Goal: Information Seeking & Learning: Learn about a topic

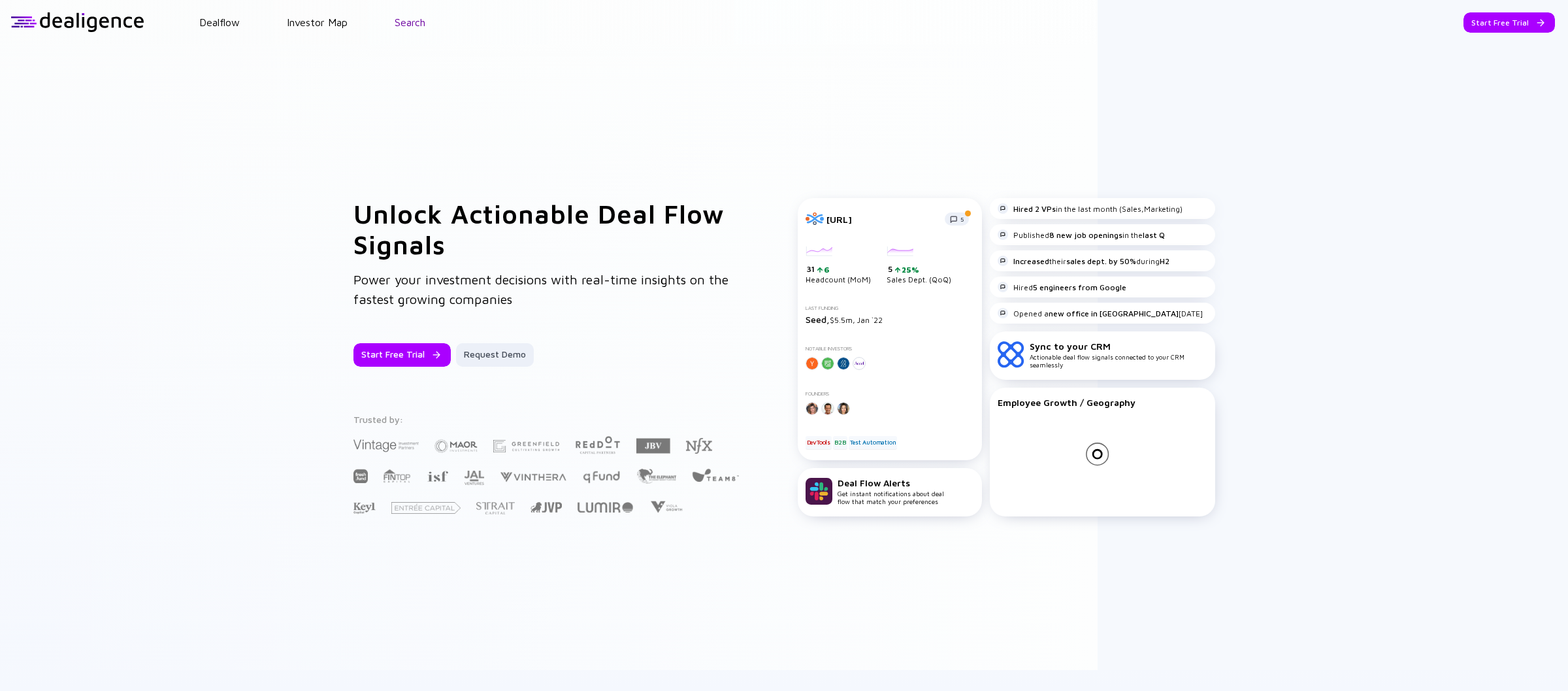
click at [416, 23] on link "Search" at bounding box center [410, 22] width 31 height 12
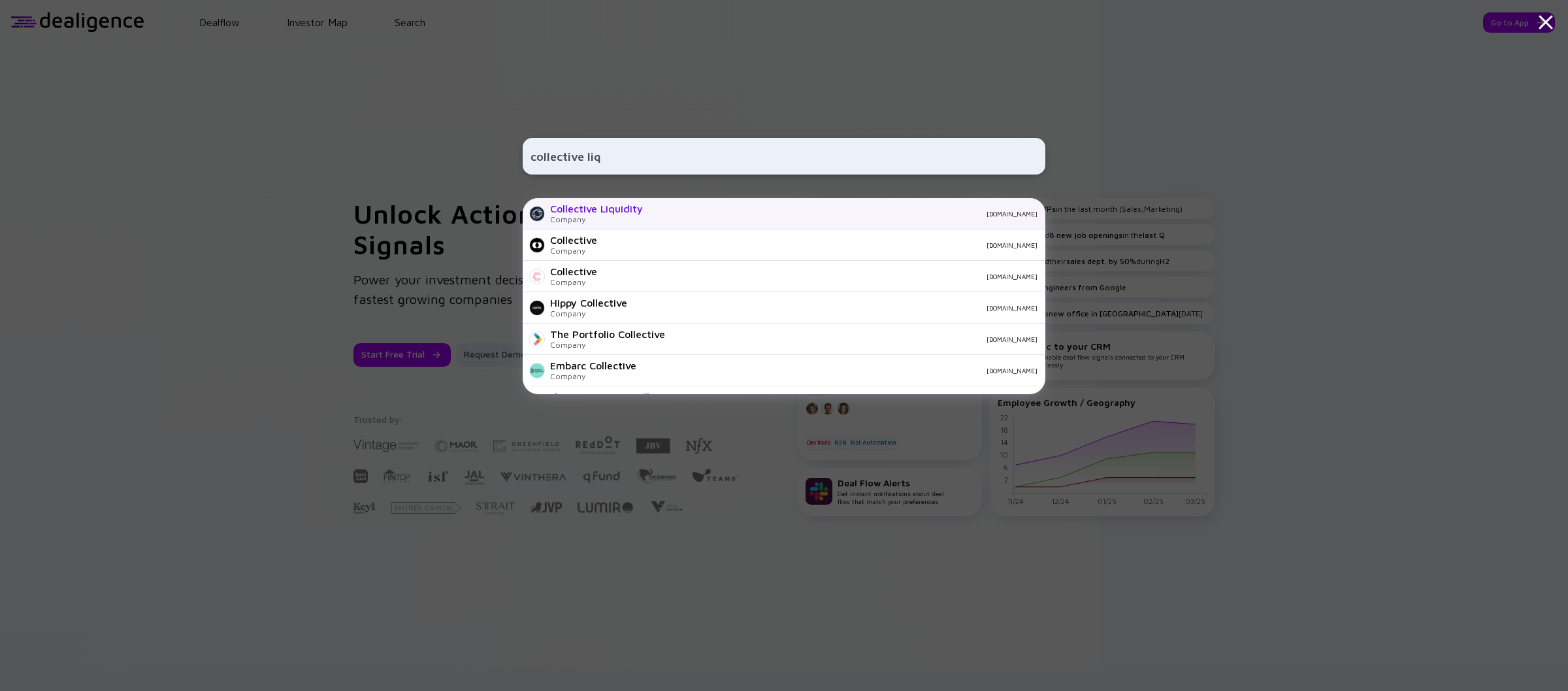
type input "collective liq"
click at [667, 214] on div "[DOMAIN_NAME]" at bounding box center [845, 214] width 384 height 8
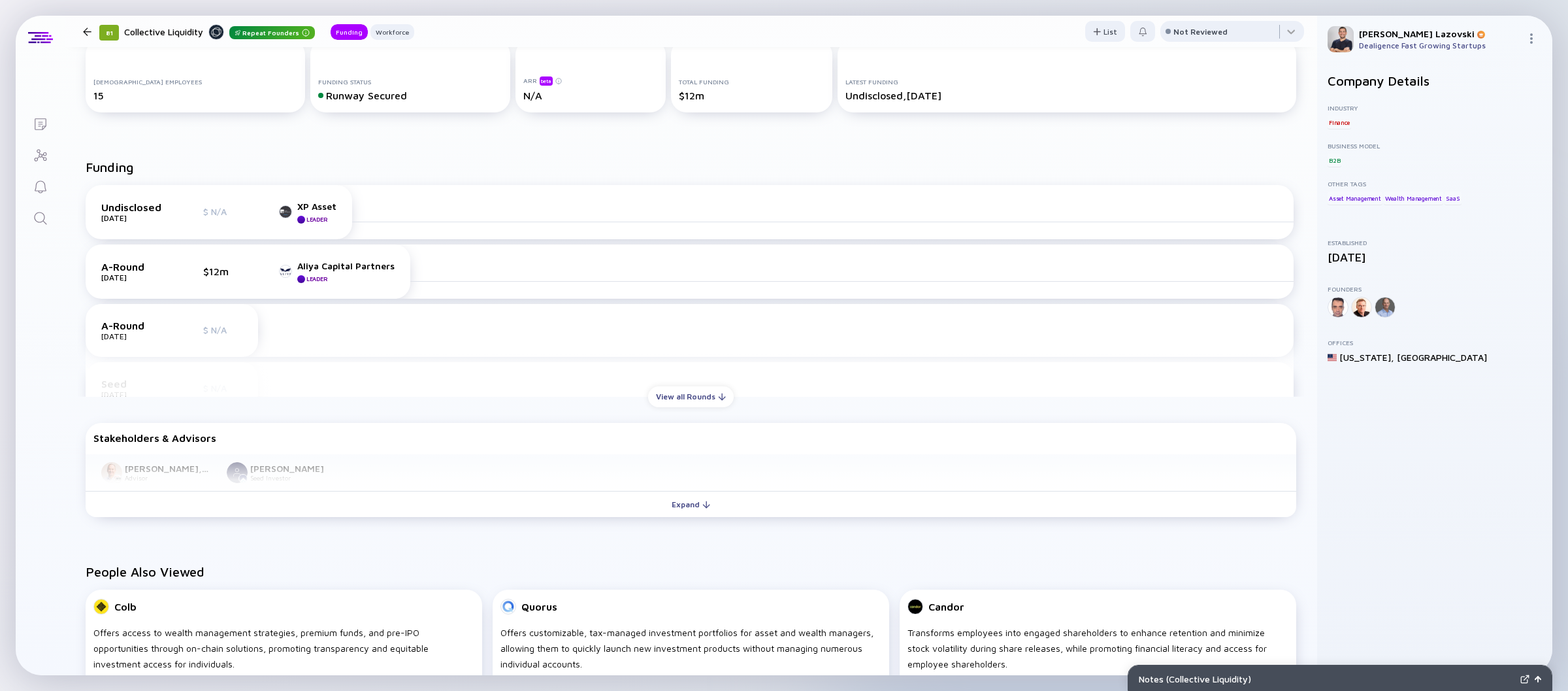
scroll to position [223, 0]
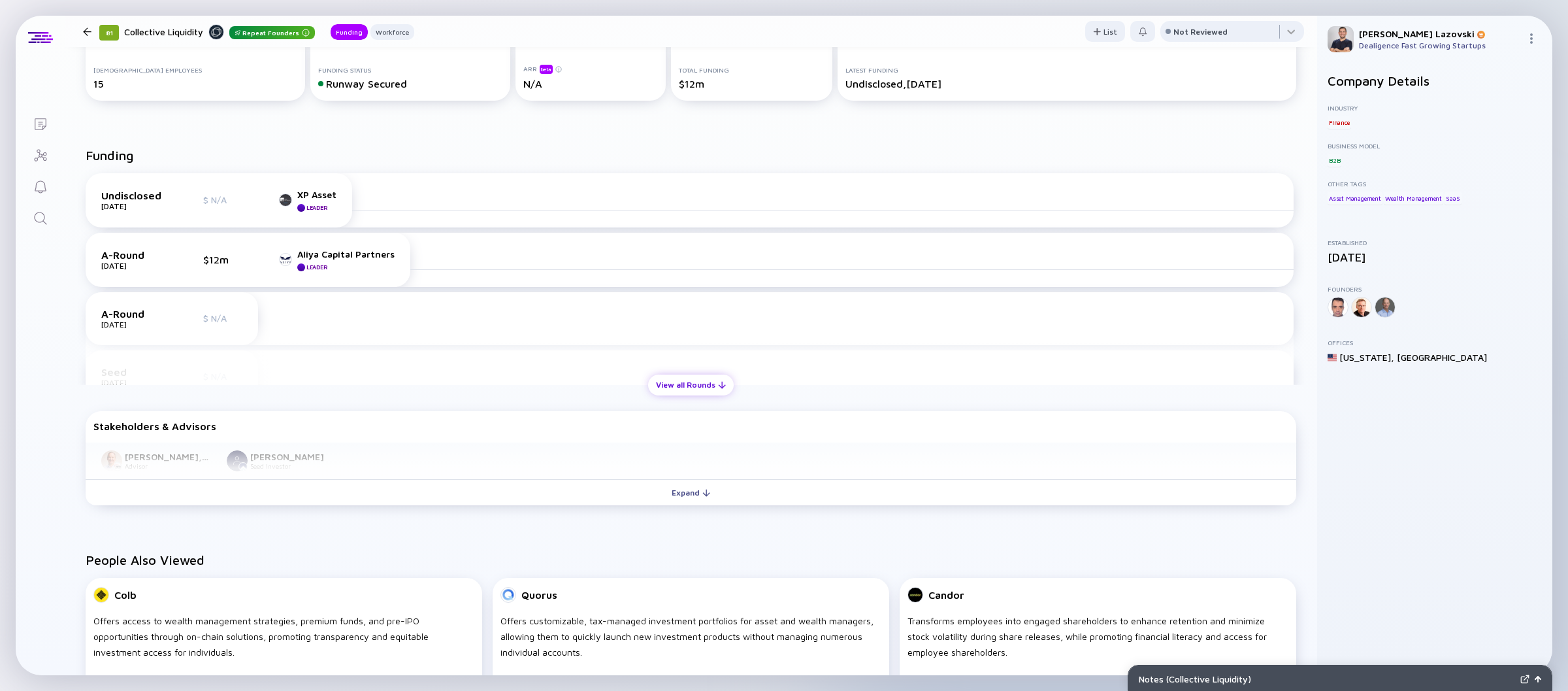
click at [683, 384] on div "View all Rounds" at bounding box center [691, 385] width 86 height 20
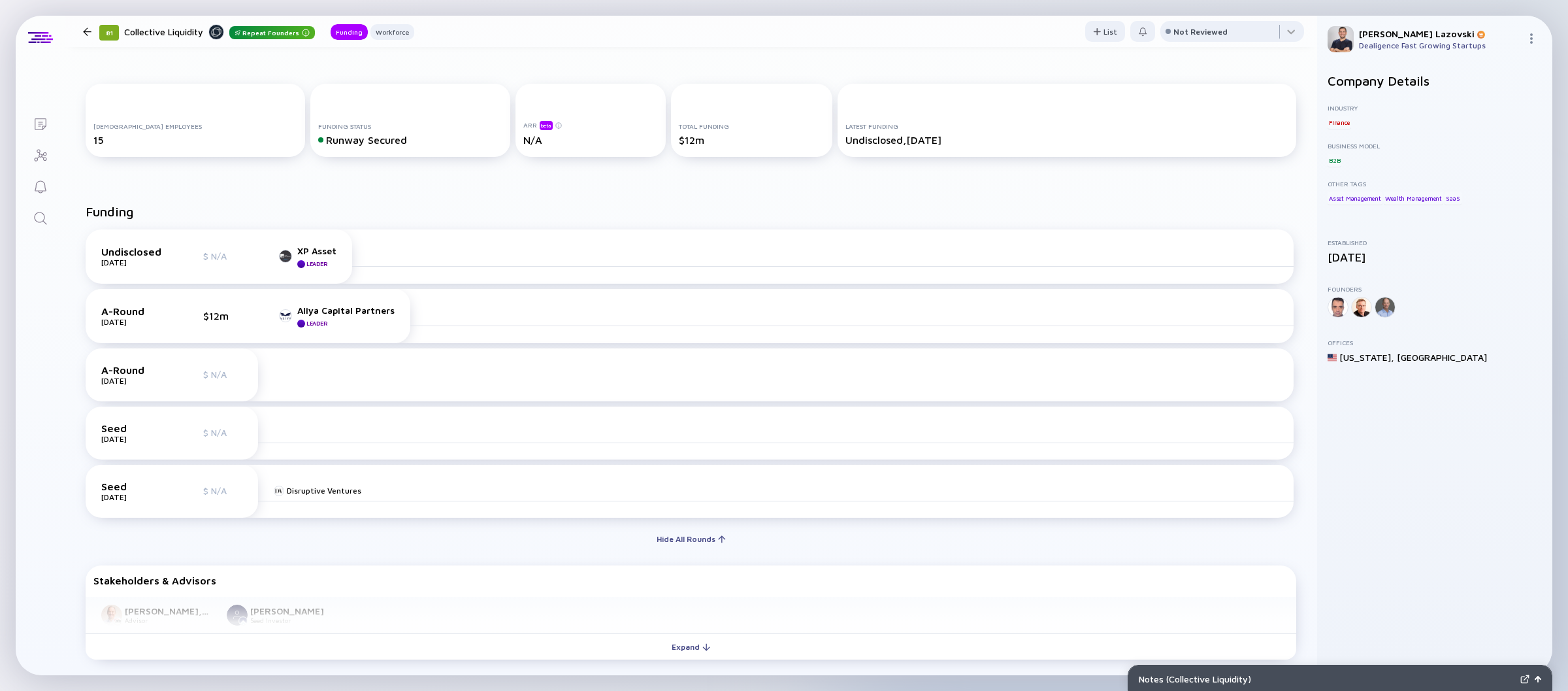
scroll to position [0, 0]
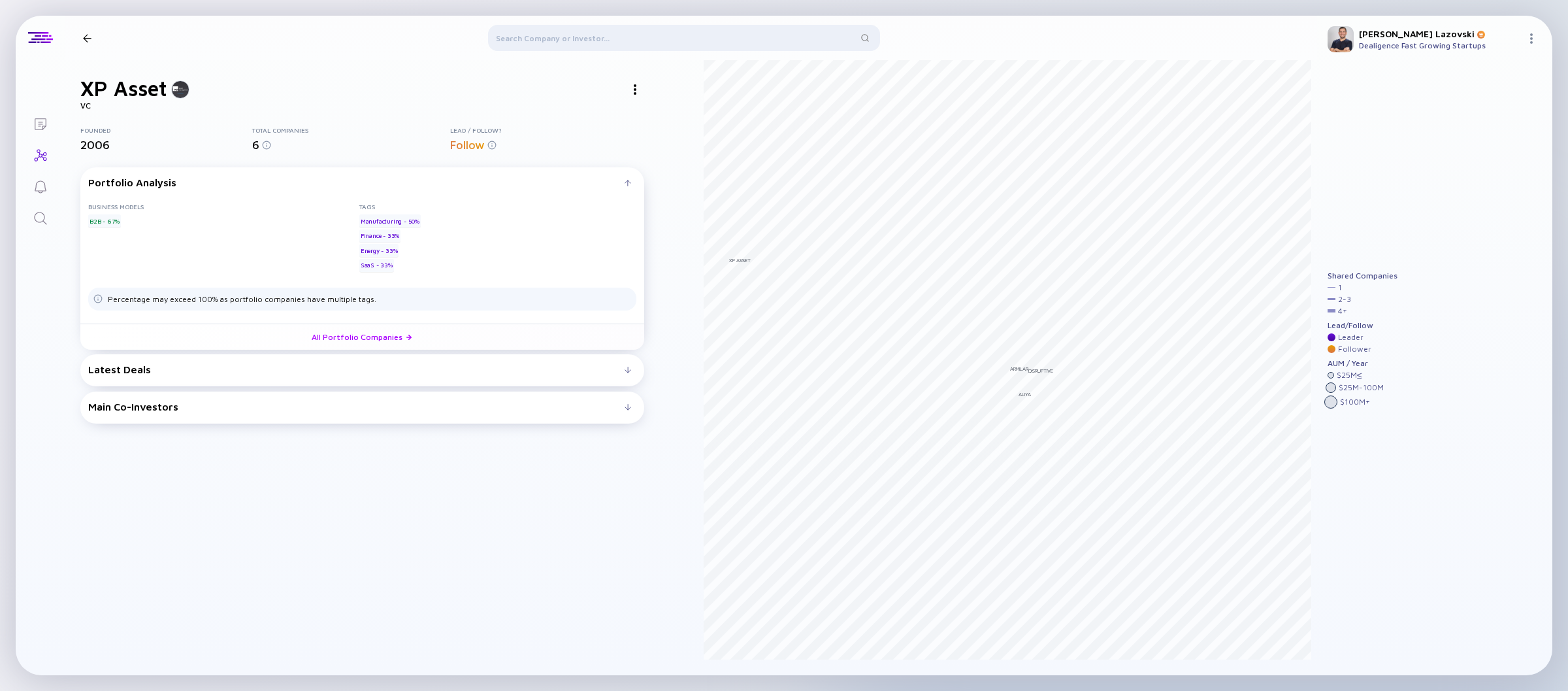
click at [637, 91] on div at bounding box center [635, 89] width 18 height 18
click at [659, 144] on div "Website" at bounding box center [659, 141] width 74 height 26
